Goal: Browse casually: Explore the website without a specific task or goal

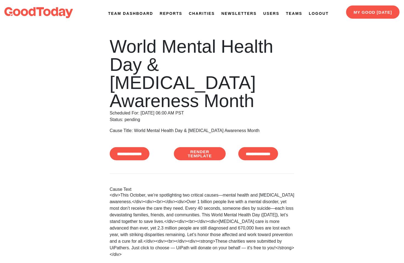
click at [39, 12] on img at bounding box center [38, 12] width 69 height 11
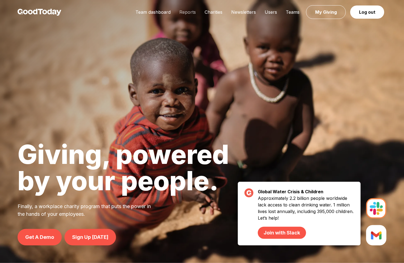
click at [189, 14] on link "Reports" at bounding box center [187, 11] width 25 height 5
click at [51, 12] on img at bounding box center [40, 12] width 44 height 7
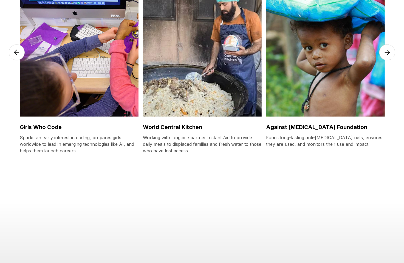
scroll to position [1592, 0]
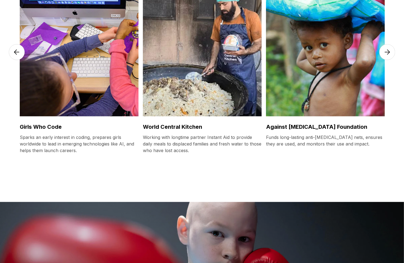
click at [386, 57] on img at bounding box center [388, 52] width 16 height 16
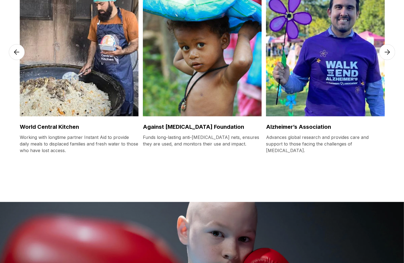
click at [386, 57] on img at bounding box center [388, 52] width 16 height 16
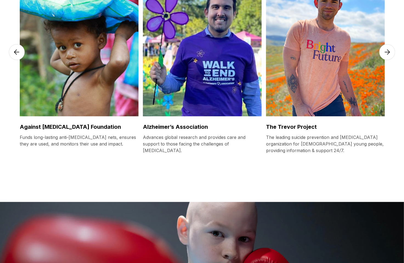
click at [386, 57] on img at bounding box center [388, 52] width 16 height 16
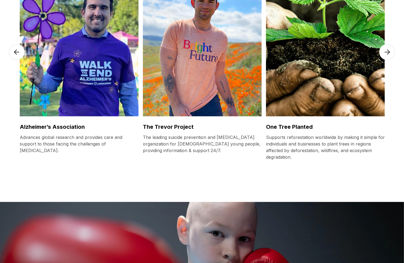
click at [386, 57] on img at bounding box center [388, 52] width 16 height 16
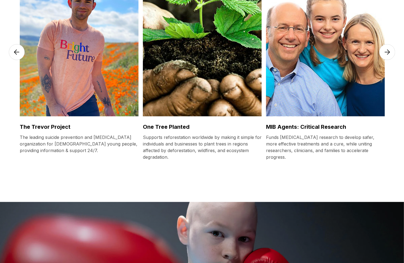
click at [386, 57] on img at bounding box center [388, 52] width 16 height 16
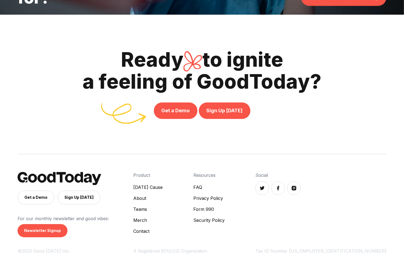
scroll to position [1961, 0]
click at [163, 221] on link "Merch" at bounding box center [147, 220] width 29 height 7
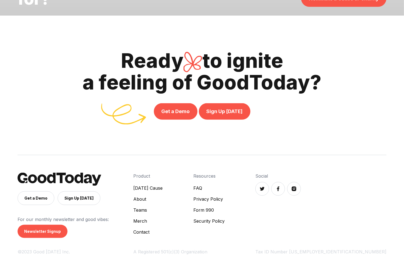
scroll to position [1950, 0]
